Goal: Task Accomplishment & Management: Use online tool/utility

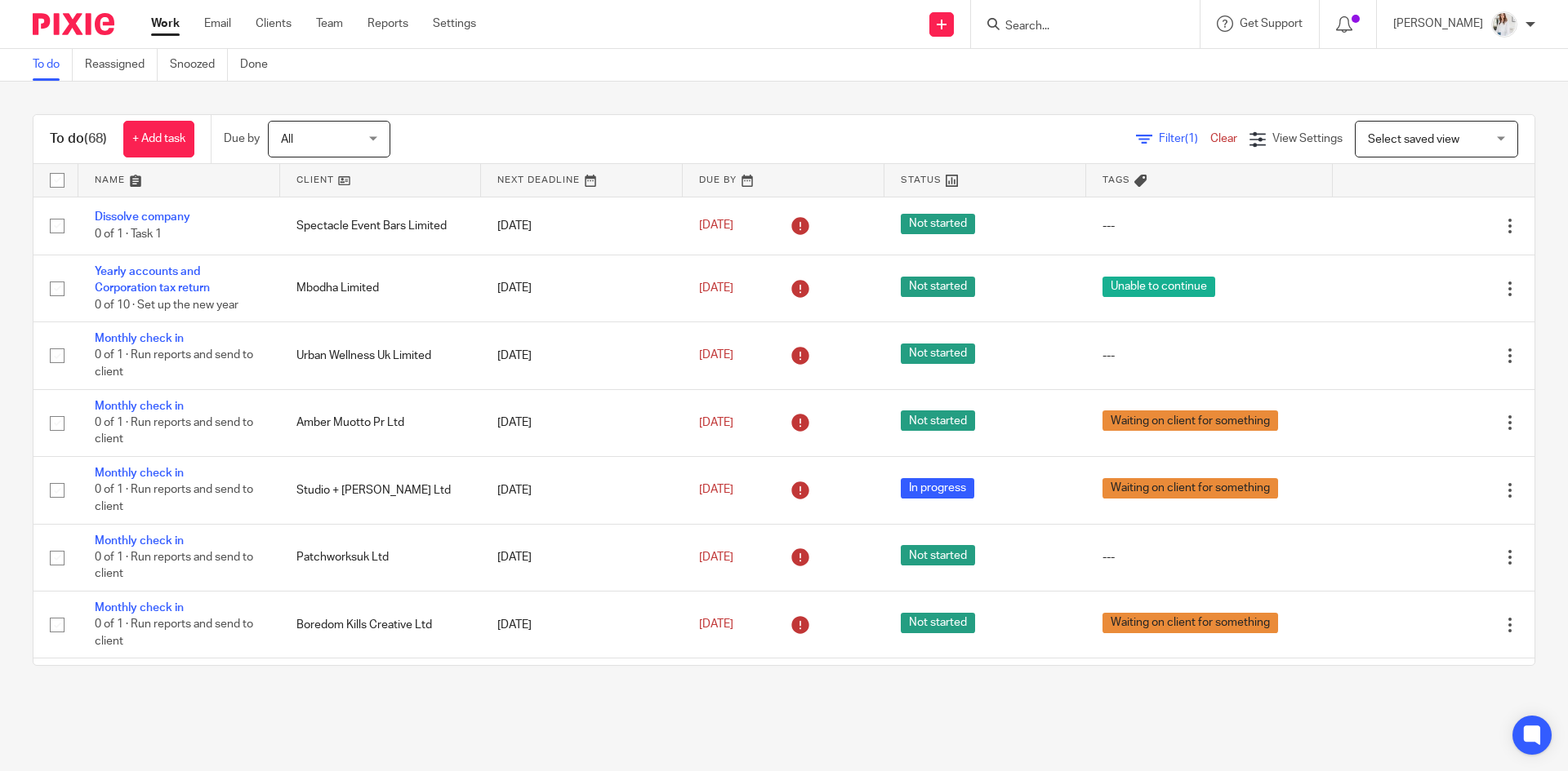
click at [1065, 28] on input "Search" at bounding box center [1077, 27] width 147 height 15
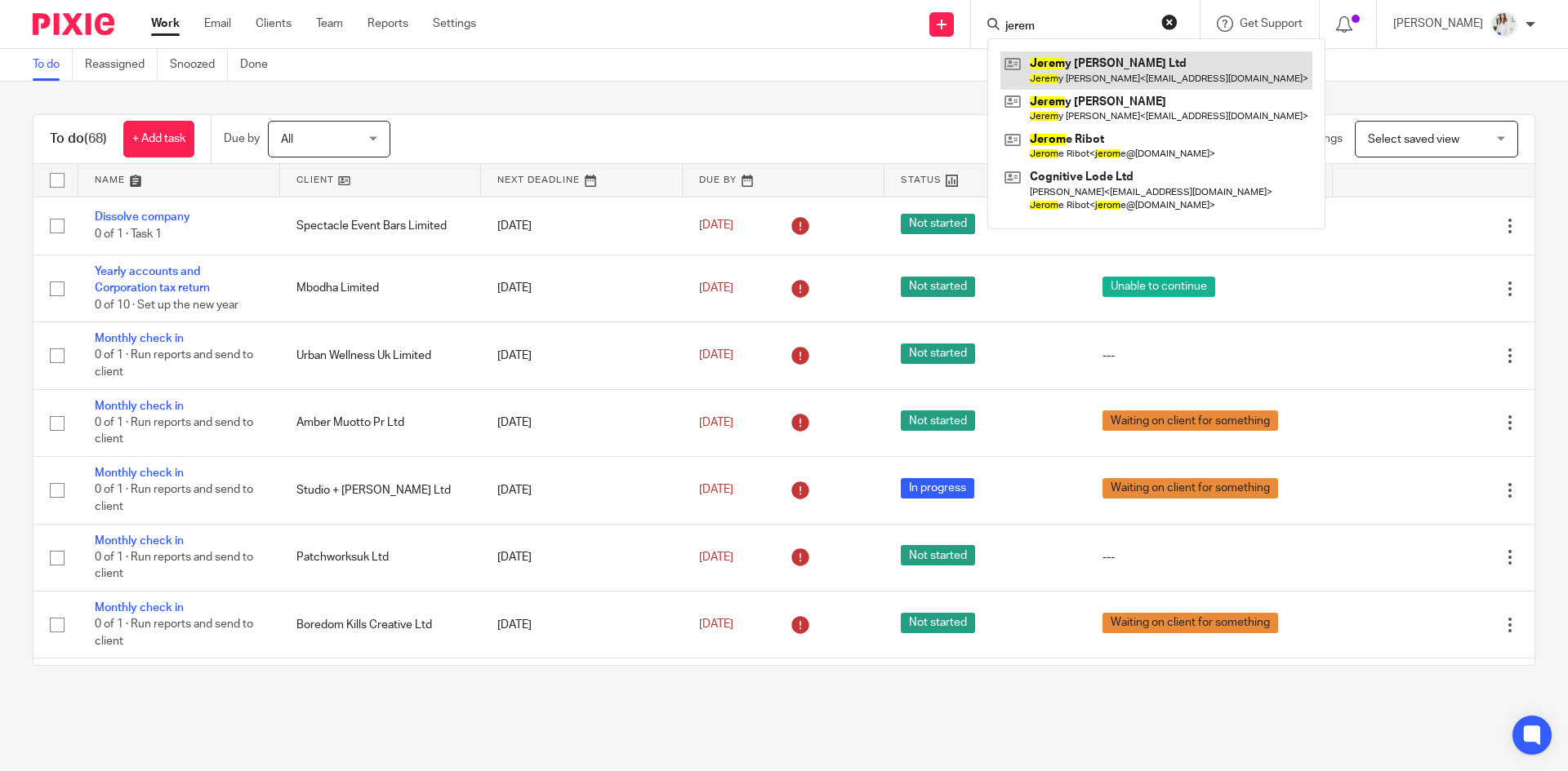
type input "jerem"
click at [1116, 69] on link at bounding box center [1156, 70] width 312 height 37
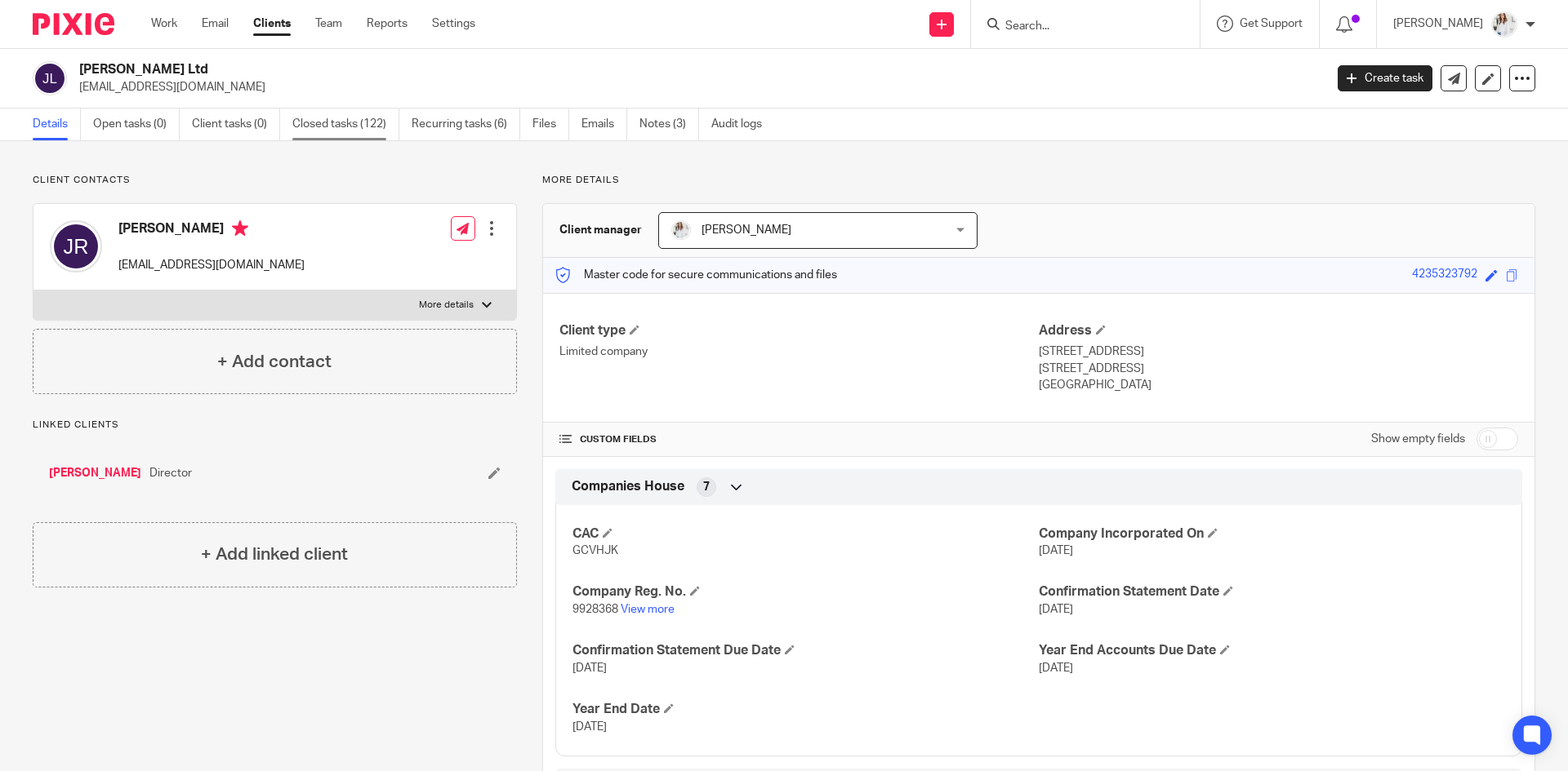
click at [339, 130] on link "Closed tasks (122)" at bounding box center [346, 124] width 107 height 32
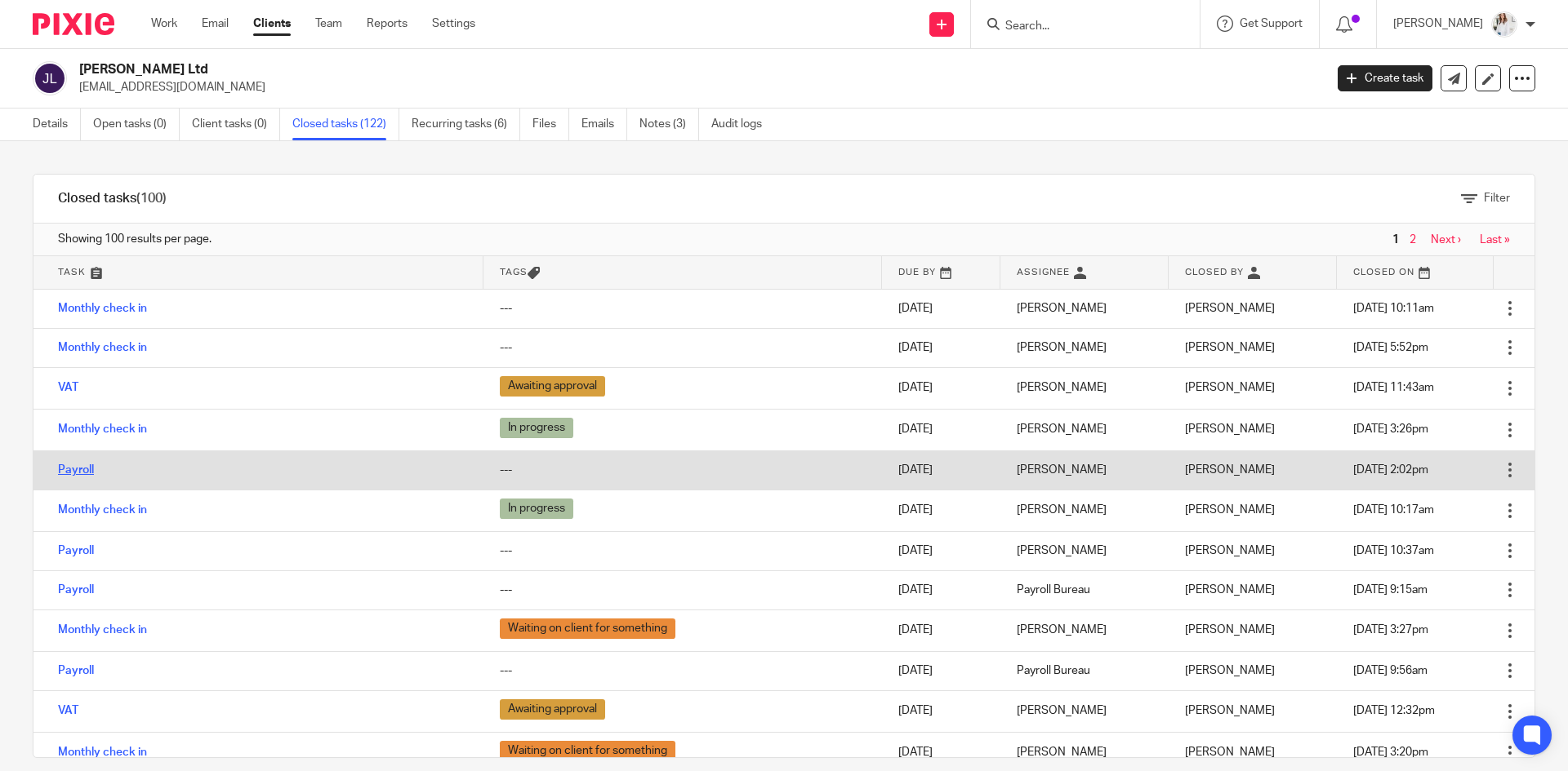
click at [82, 472] on link "Payroll" at bounding box center [76, 470] width 35 height 11
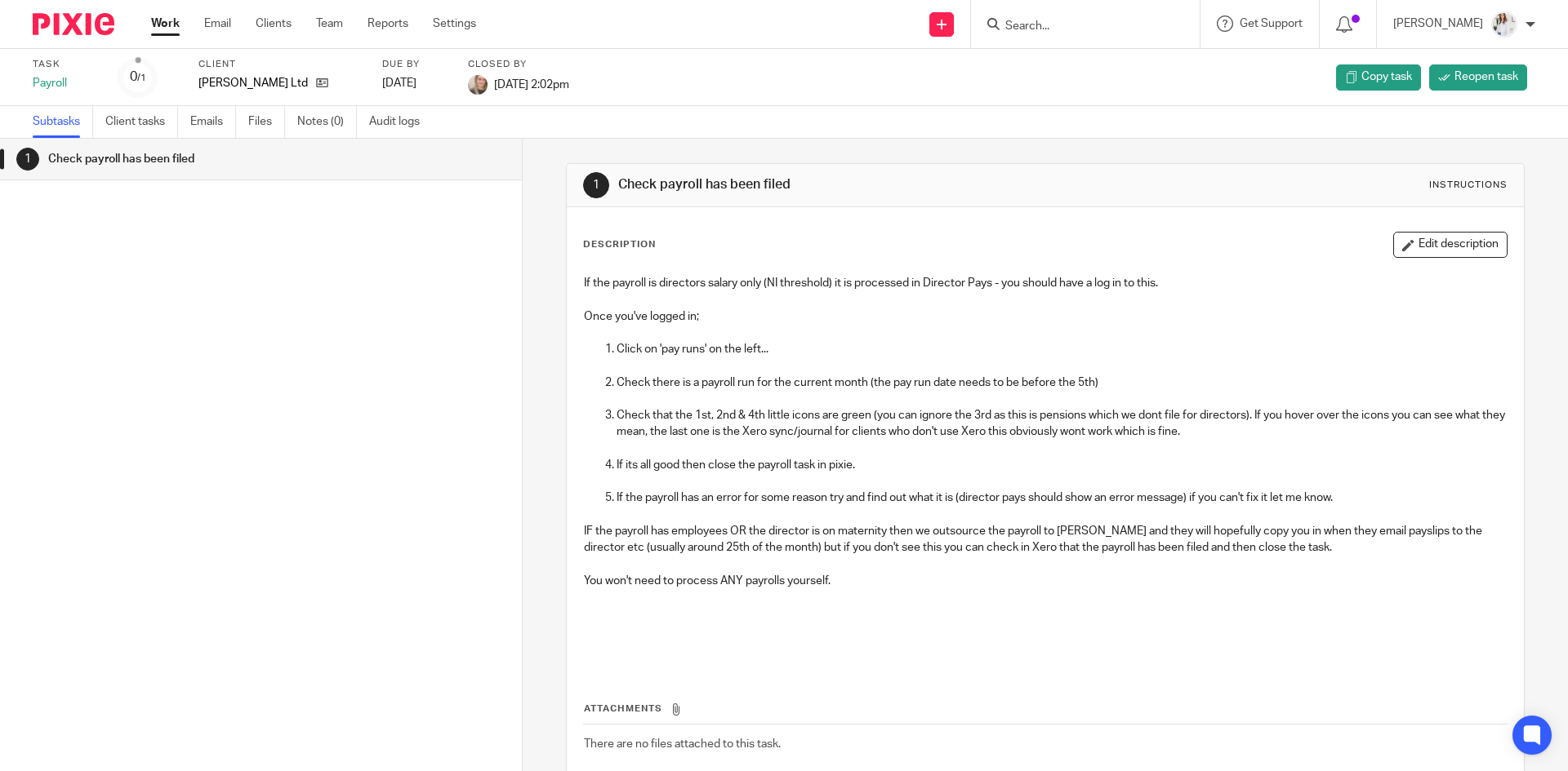
click at [163, 32] on link "Work" at bounding box center [165, 23] width 29 height 16
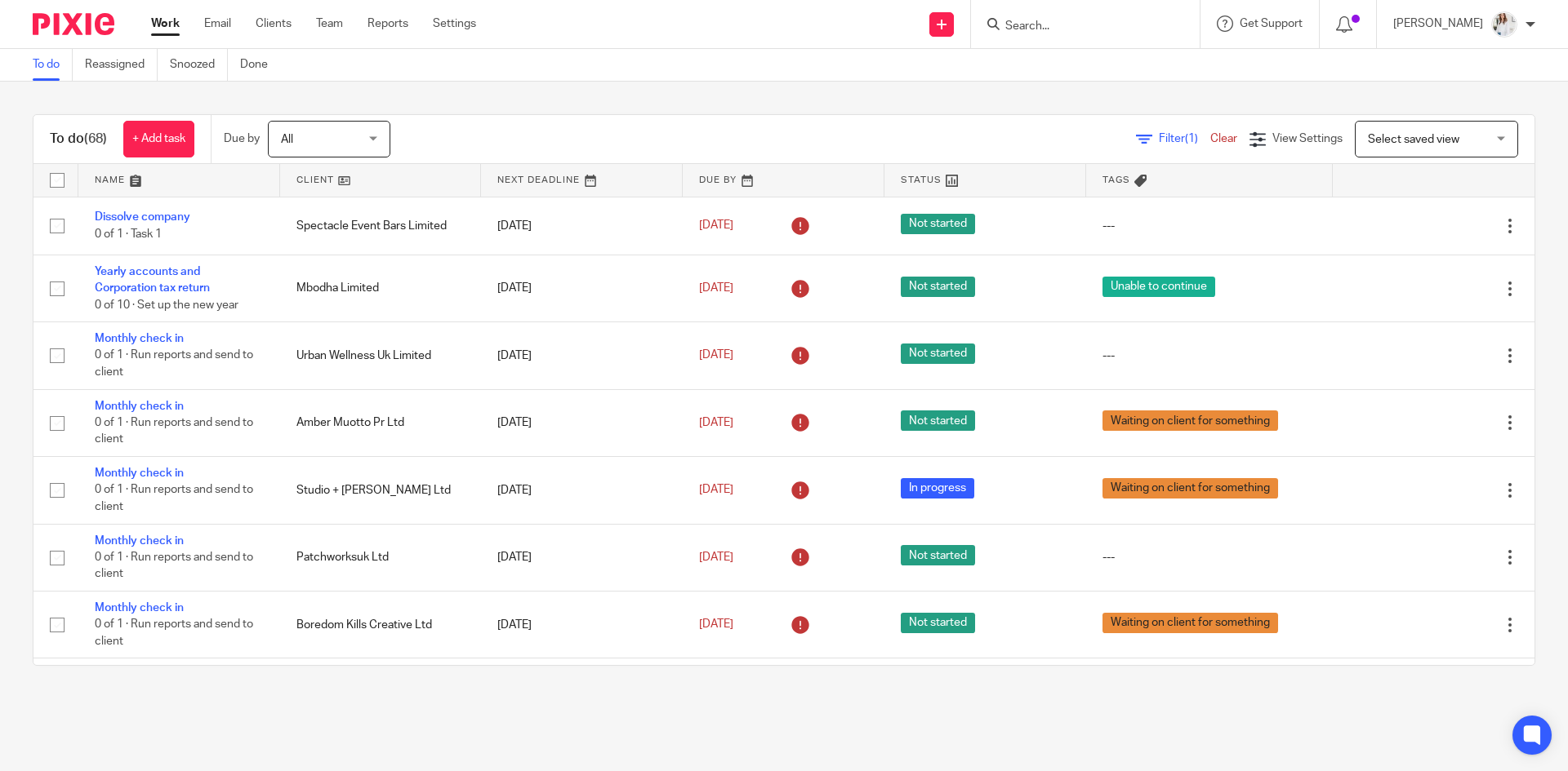
click at [1019, 27] on input "Search" at bounding box center [1077, 27] width 147 height 15
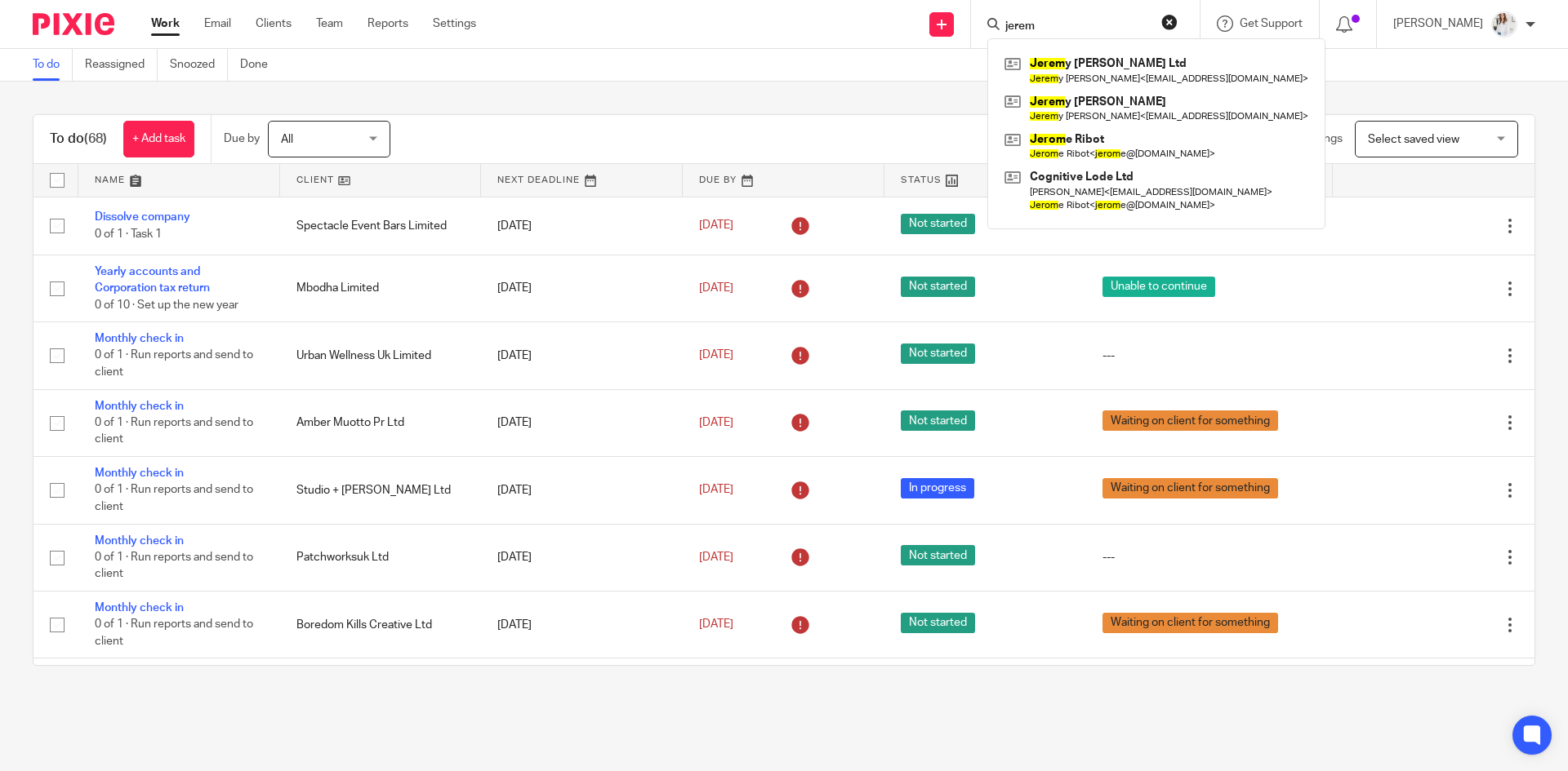
type input "jerem"
click at [1147, 66] on link at bounding box center [1156, 70] width 312 height 37
